Goal: Task Accomplishment & Management: Use online tool/utility

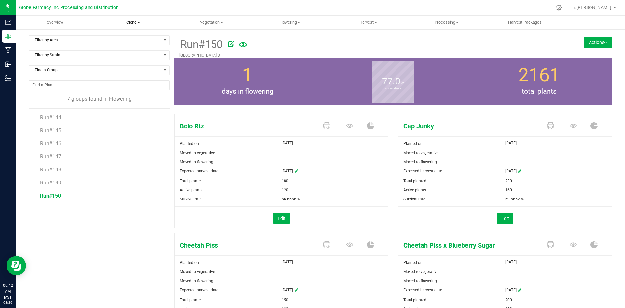
click at [139, 25] on span "Clone" at bounding box center [133, 23] width 78 height 6
click at [131, 46] on span "Cloning groups" at bounding box center [118, 47] width 49 height 6
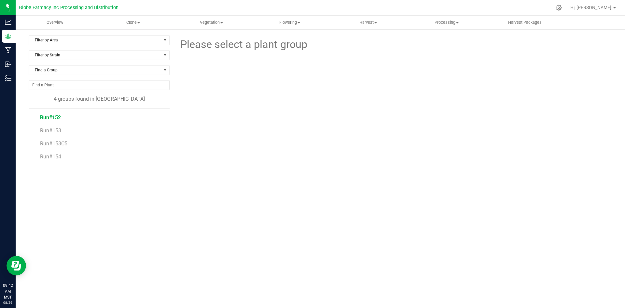
click at [48, 116] on span "Run#152" at bounding box center [50, 117] width 21 height 6
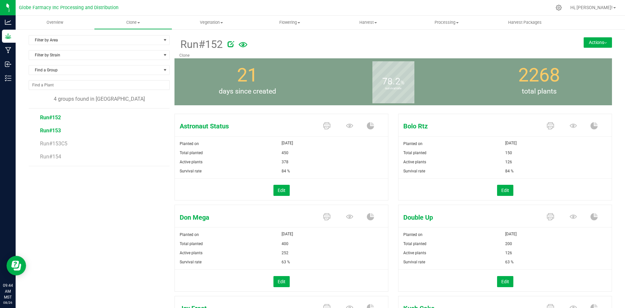
click at [50, 130] on span "Run#153" at bounding box center [50, 130] width 21 height 6
click at [570, 128] on icon at bounding box center [573, 125] width 7 height 4
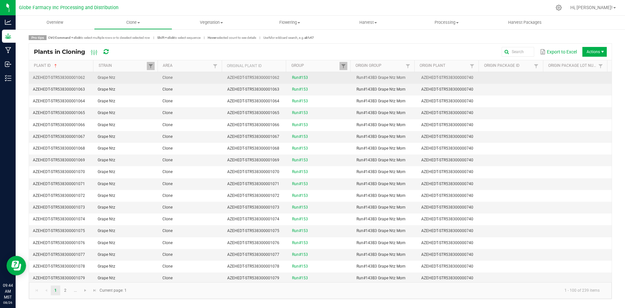
click at [116, 75] on td "Grape Ntz" at bounding box center [126, 78] width 65 height 12
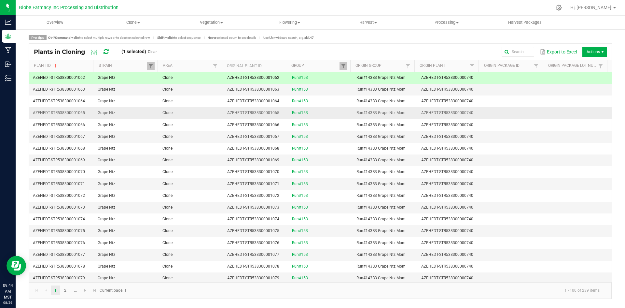
click at [130, 112] on td "Grape Ntz" at bounding box center [126, 113] width 65 height 12
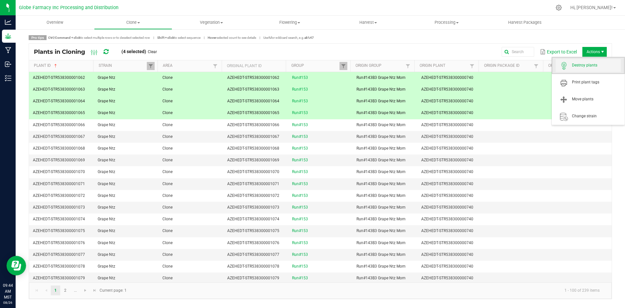
click at [585, 64] on span "Destroy plants" at bounding box center [596, 66] width 49 height 6
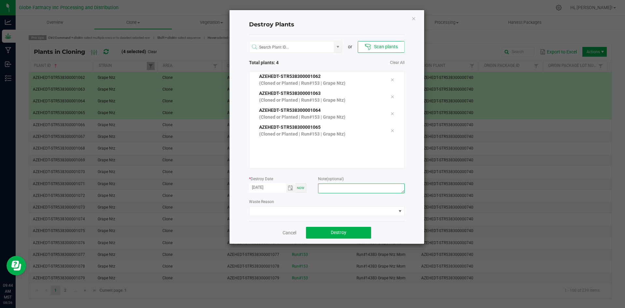
click at [368, 186] on textarea at bounding box center [361, 188] width 86 height 10
type textarea "[MEDICAL_DATA] coffee/trash"
click at [348, 235] on button "Destroy" at bounding box center [338, 233] width 65 height 12
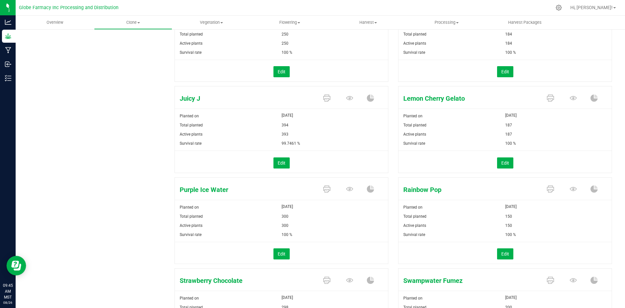
scroll to position [369, 0]
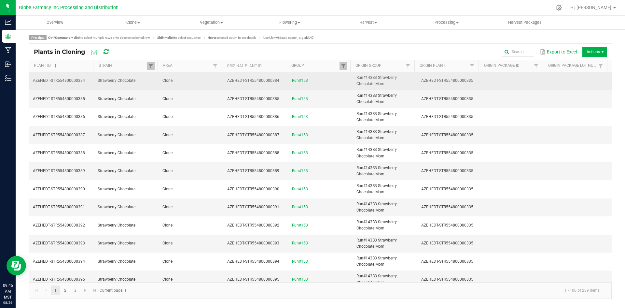
click at [171, 77] on td "Clone" at bounding box center [191, 81] width 65 height 18
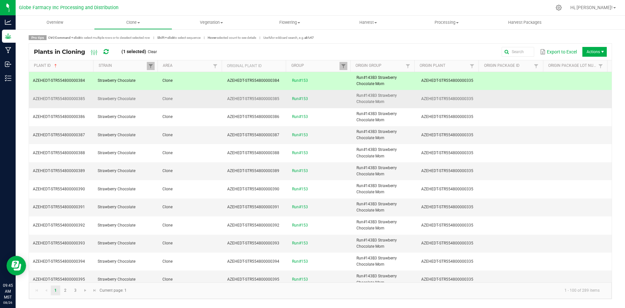
click at [179, 97] on td "Clone" at bounding box center [191, 99] width 65 height 18
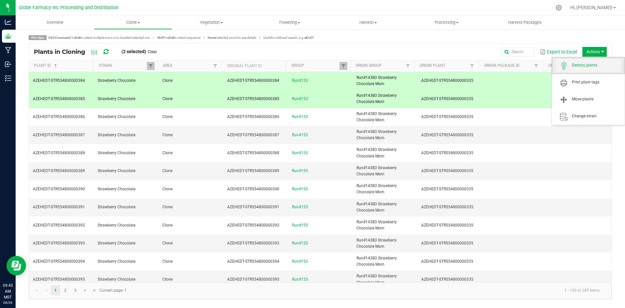
click at [585, 65] on span "Destroy plants" at bounding box center [596, 66] width 49 height 6
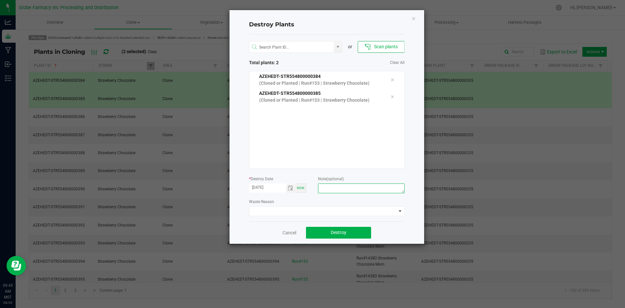
click at [334, 188] on textarea at bounding box center [361, 188] width 86 height 10
type textarea "[MEDICAL_DATA] coffee/trash"
click at [354, 231] on button "Destroy" at bounding box center [338, 233] width 65 height 12
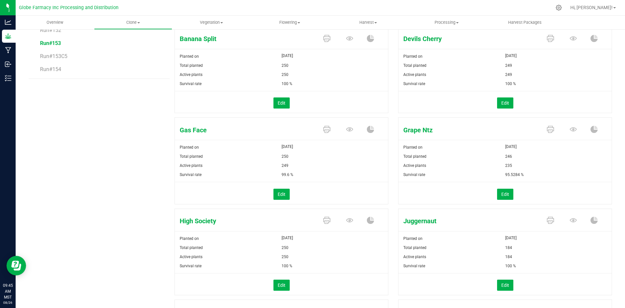
scroll to position [76, 0]
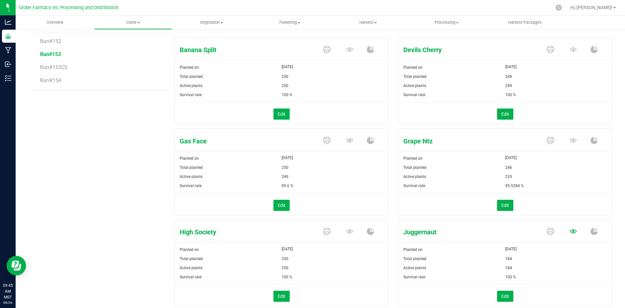
click at [570, 53] on icon at bounding box center [573, 49] width 7 height 7
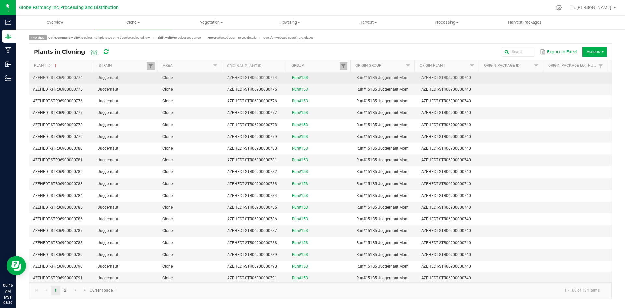
click at [172, 78] on td "Clone" at bounding box center [191, 78] width 65 height 12
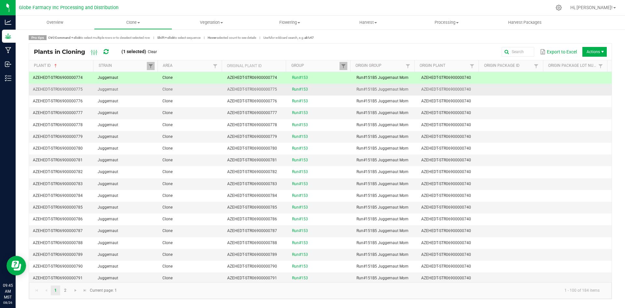
click at [184, 91] on td "Clone" at bounding box center [191, 90] width 65 height 12
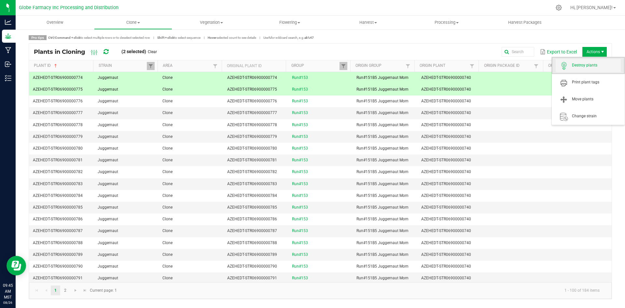
click at [587, 63] on span "Destroy plants" at bounding box center [596, 66] width 49 height 6
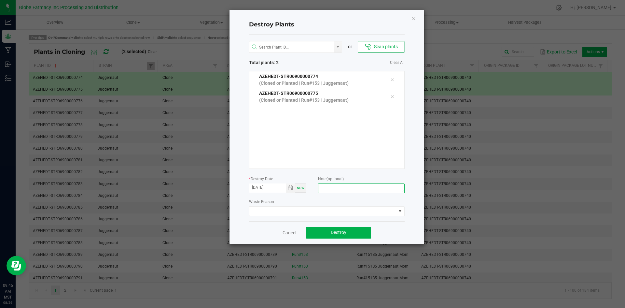
click at [361, 188] on textarea at bounding box center [361, 188] width 86 height 10
type textarea "[MEDICAL_DATA] coffee/trash"
click at [356, 229] on button "Destroy" at bounding box center [338, 233] width 65 height 12
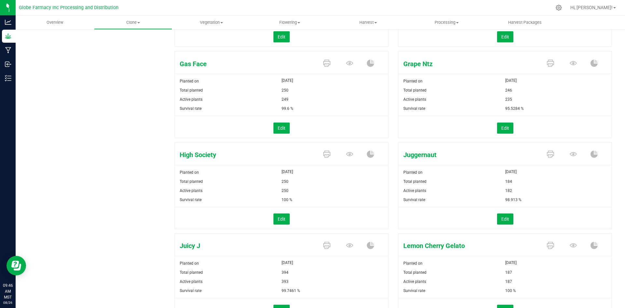
scroll to position [195, 0]
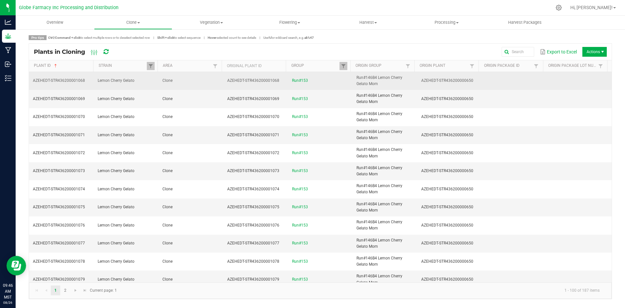
click at [162, 79] on span "Clone" at bounding box center [167, 80] width 10 height 5
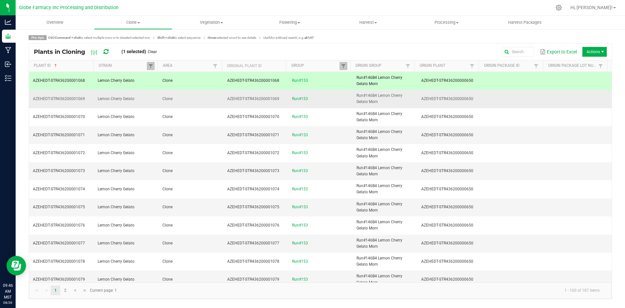
click at [172, 98] on td "Clone" at bounding box center [191, 99] width 65 height 18
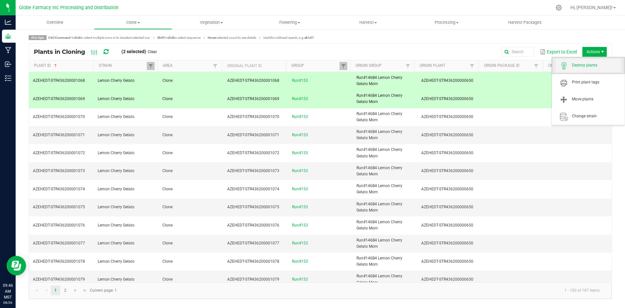
click at [592, 64] on span "Destroy plants" at bounding box center [596, 66] width 49 height 6
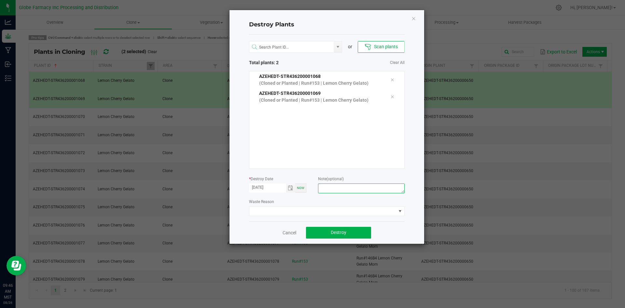
click at [369, 184] on textarea at bounding box center [361, 188] width 86 height 10
type textarea "[MEDICAL_DATA] coffee/trash"
click at [329, 239] on div "Cancel Destroy" at bounding box center [327, 232] width 156 height 22
click at [327, 234] on button "Destroy" at bounding box center [338, 233] width 65 height 12
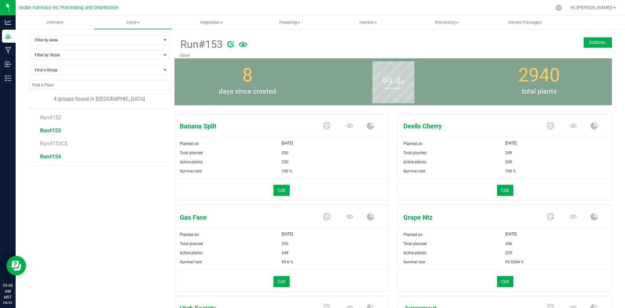
click at [53, 154] on span "Run#154" at bounding box center [50, 156] width 21 height 6
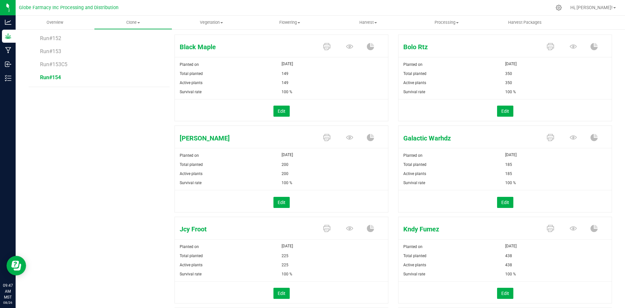
scroll to position [18, 0]
